Goal: Navigation & Orientation: Find specific page/section

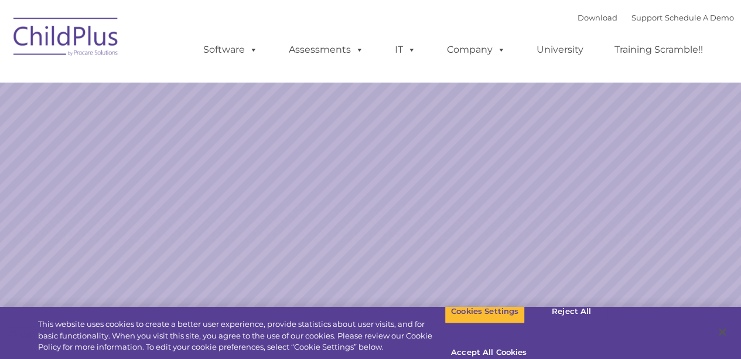
select select "MEDIUM"
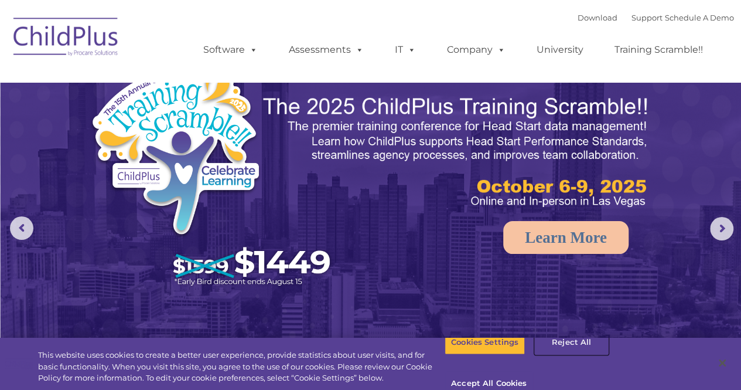
click at [578, 355] on button "Reject All" at bounding box center [571, 342] width 73 height 25
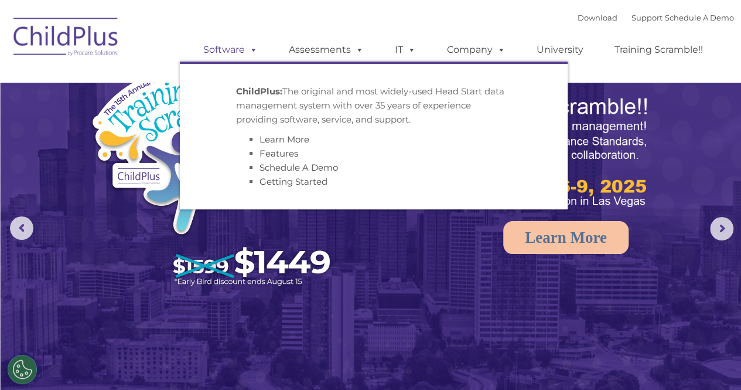
click at [239, 52] on link "Software" at bounding box center [231, 49] width 78 height 23
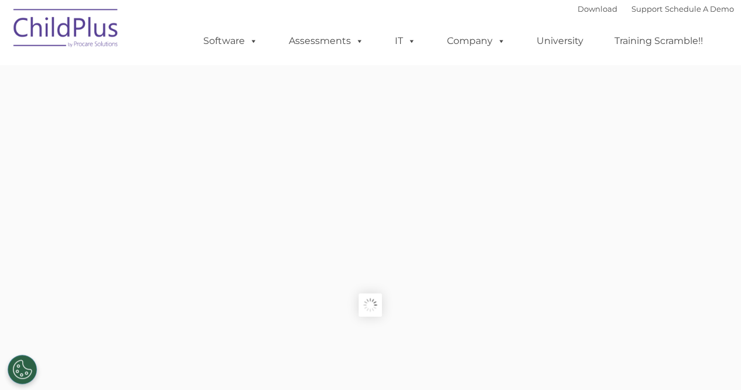
type input ""
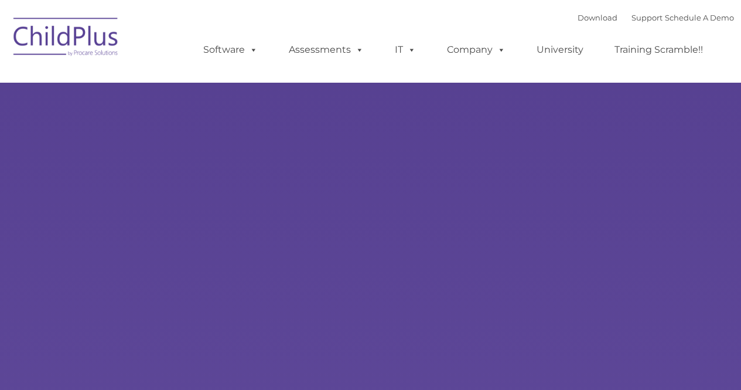
type input ""
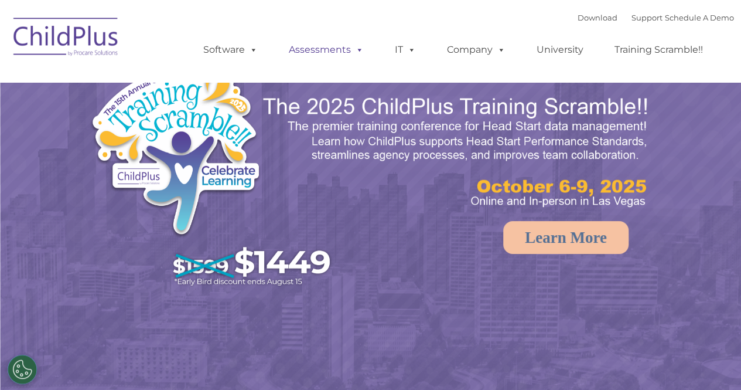
select select "MEDIUM"
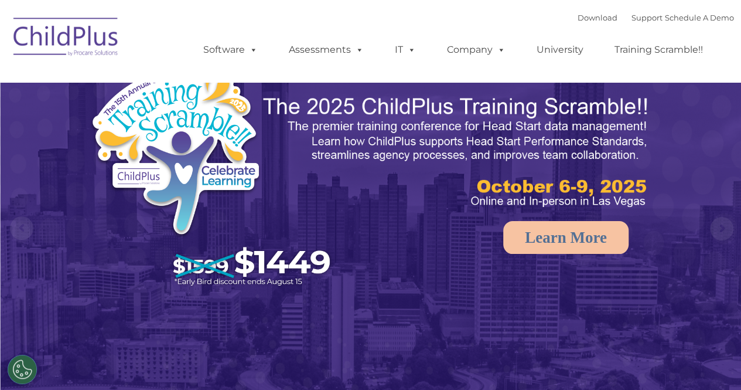
click at [577, 29] on ul "Software ChildPlus: The original and most widely-used Head Start data managemen…" at bounding box center [457, 49] width 555 height 47
click at [578, 17] on link "Download" at bounding box center [598, 17] width 40 height 9
